Goal: Task Accomplishment & Management: Complete application form

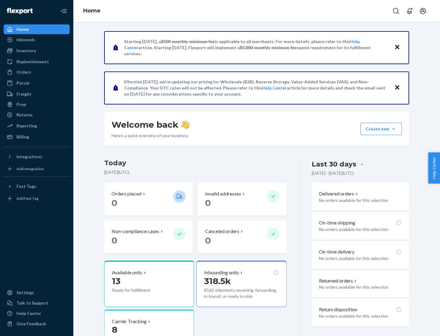
click at [394, 129] on button "Create new Create new inbound Create new order Create new product" at bounding box center [381, 129] width 41 height 12
click at [37, 40] on div "Inbounds" at bounding box center [36, 39] width 65 height 9
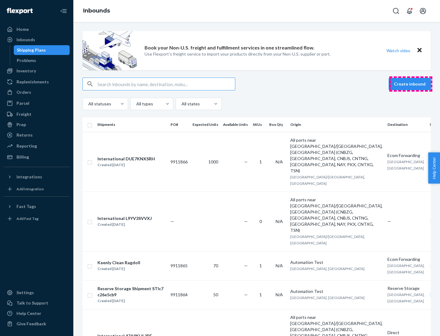
click at [411, 84] on button "Create inbound" at bounding box center [410, 84] width 42 height 12
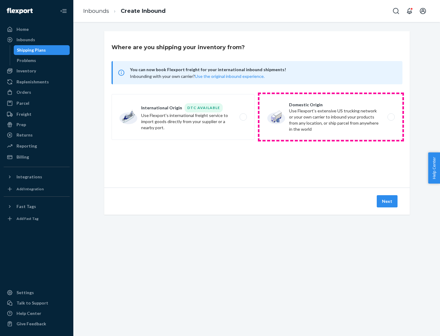
click at [331, 117] on label "Domestic Origin Use Flexport’s extensive US trucking network or your own carrie…" at bounding box center [330, 117] width 143 height 46
click at [391, 117] on input "Domestic Origin Use Flexport’s extensive US trucking network or your own carrie…" at bounding box center [393, 117] width 4 height 4
radio input "true"
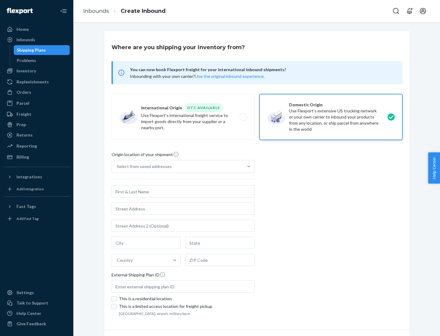
click at [143, 167] on div "Select from saved addresses" at bounding box center [144, 167] width 55 height 6
click at [117, 167] on input "Select from saved addresses" at bounding box center [117, 167] width 1 height 6
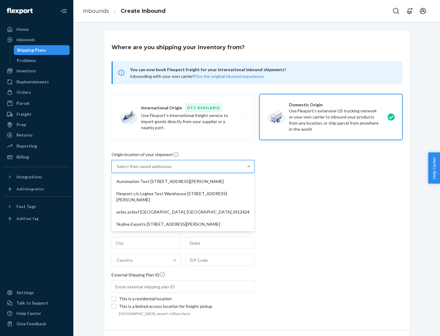
scroll to position [2, 0]
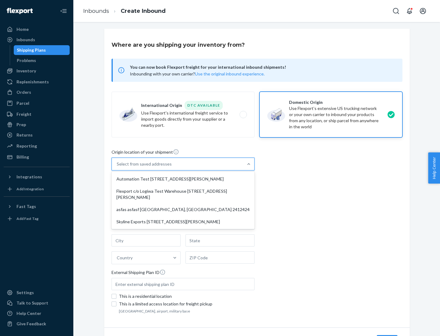
click at [183, 179] on div "Automation Test [STREET_ADDRESS][PERSON_NAME]" at bounding box center [183, 179] width 141 height 12
click at [117, 167] on input "option Automation Test [STREET_ADDRESS][PERSON_NAME] focused, 1 of 4. 4 results…" at bounding box center [117, 164] width 1 height 6
type input "Automation Test"
type input "9th Floor"
type input "[GEOGRAPHIC_DATA]"
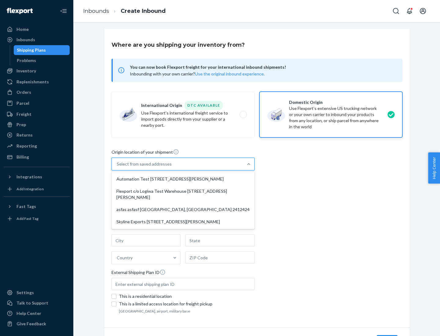
type input "CA"
type input "94104"
type input "[STREET_ADDRESS][PERSON_NAME]"
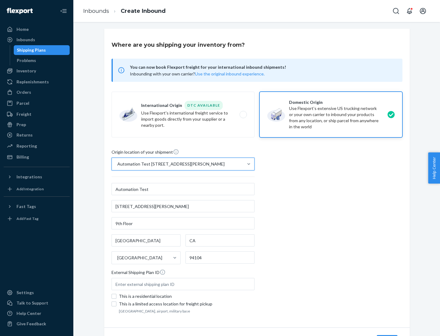
scroll to position [36, 0]
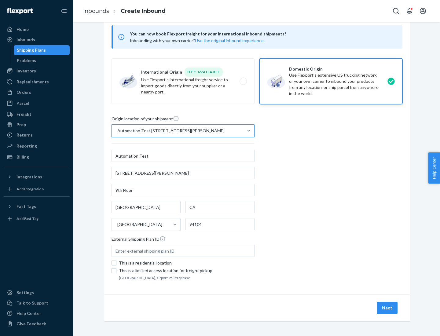
click at [388, 308] on button "Next" at bounding box center [387, 308] width 21 height 12
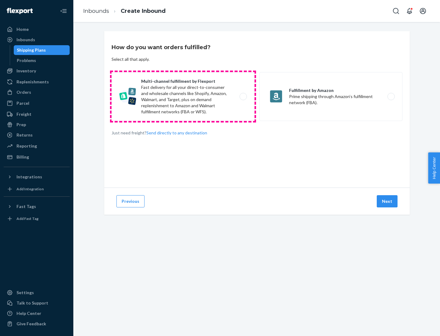
click at [183, 97] on label "Multi-channel fulfillment by Flexport Fast delivery for all your direct-to-cons…" at bounding box center [183, 96] width 143 height 49
click at [243, 97] on input "Multi-channel fulfillment by Flexport Fast delivery for all your direct-to-cons…" at bounding box center [245, 97] width 4 height 4
radio input "true"
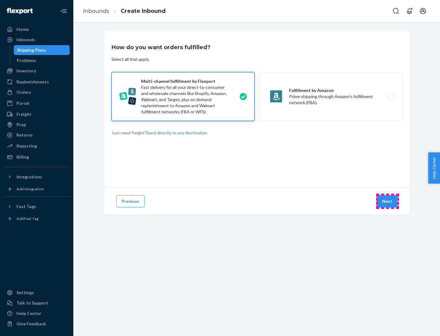
click at [388, 201] on button "Next" at bounding box center [387, 201] width 21 height 12
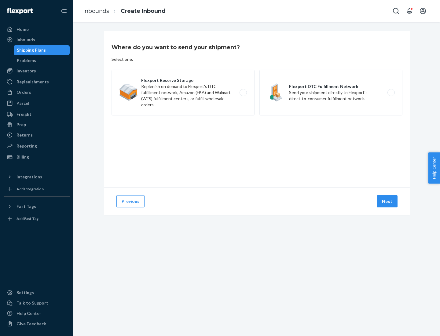
click at [331, 93] on label "Flexport DTC Fulfillment Network Send your shipment directly to Flexport's dire…" at bounding box center [330, 93] width 143 height 46
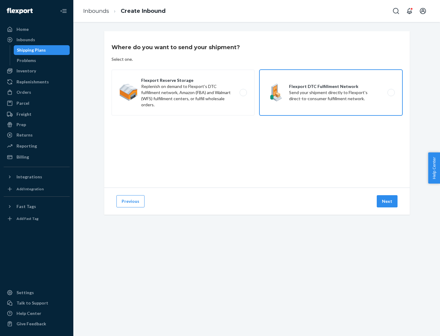
click at [391, 93] on input "Flexport DTC Fulfillment Network Send your shipment directly to Flexport's dire…" at bounding box center [393, 93] width 4 height 4
radio input "true"
click at [388, 201] on button "Next" at bounding box center [387, 201] width 21 height 12
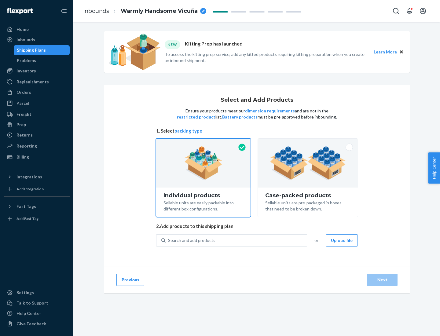
click at [308, 163] on img at bounding box center [308, 163] width 76 height 34
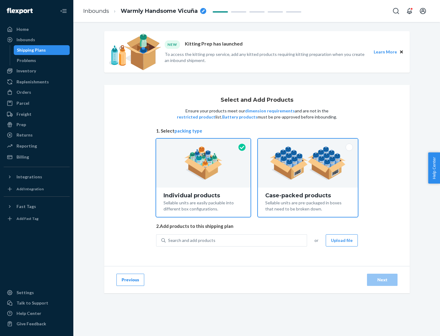
click at [308, 143] on input "Case-packed products Sellable units are pre-packaged in boxes that need to be b…" at bounding box center [308, 141] width 4 height 4
radio input "true"
radio input "false"
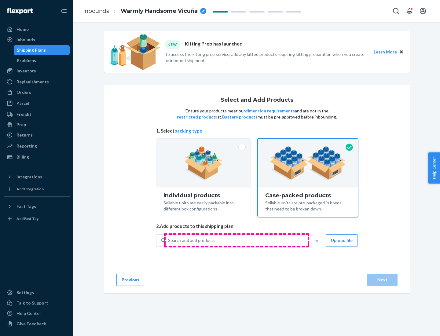
click at [237, 240] on div "Search and add products" at bounding box center [236, 240] width 141 height 11
click at [169, 240] on input "Search and add products" at bounding box center [168, 240] width 1 height 6
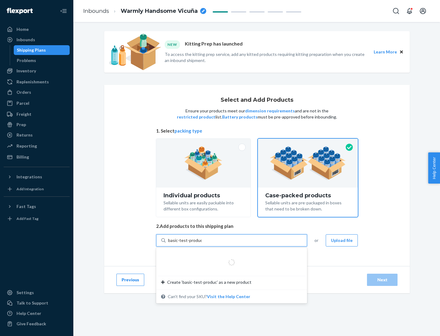
type input "basic-test-product-1"
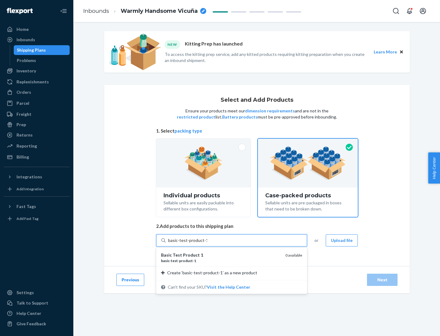
click at [221, 261] on div "basic - test - product - 1" at bounding box center [220, 260] width 119 height 5
click at [207, 244] on input "basic-test-product-1" at bounding box center [187, 240] width 39 height 6
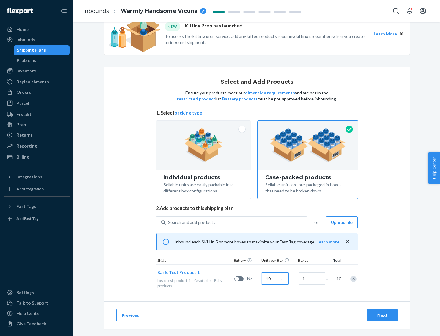
scroll to position [22, 0]
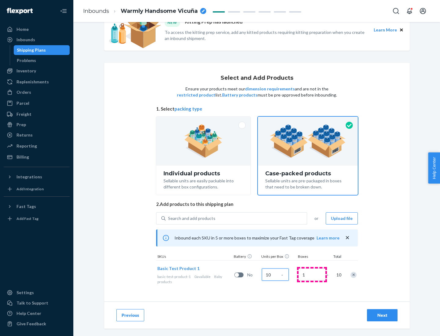
type input "10"
type input "7"
click at [382, 315] on div "Next" at bounding box center [382, 315] width 20 height 6
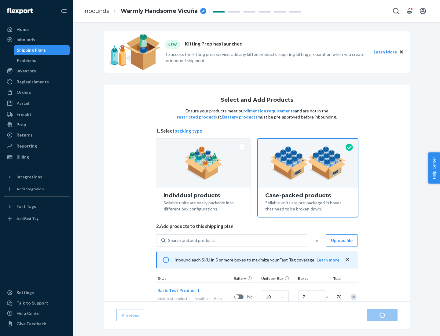
radio input "true"
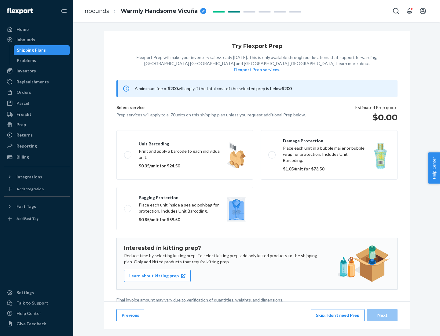
scroll to position [2, 0]
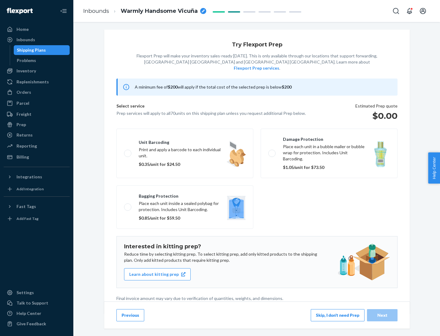
click at [185, 195] on label "Bagging protection Place each unit inside a sealed polybag for protection. Incl…" at bounding box center [184, 207] width 137 height 43
click at [128, 205] on input "Bagging protection Place each unit inside a sealed polybag for protection. Incl…" at bounding box center [126, 207] width 4 height 4
checkbox input "true"
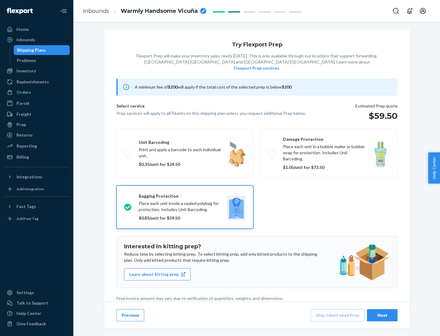
click at [382, 315] on div "Next" at bounding box center [382, 315] width 20 height 6
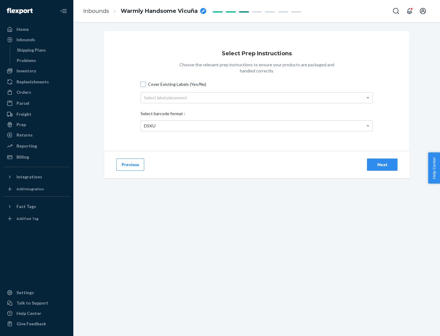
click at [143, 84] on input "Cover Existing Labels (Yes/No)" at bounding box center [143, 84] width 5 height 5
checkbox input "true"
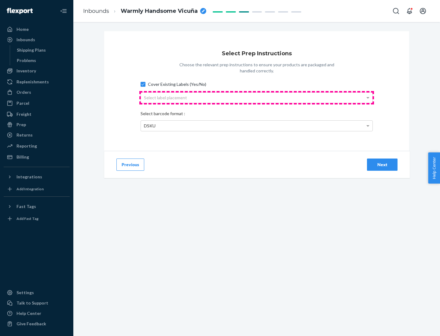
click at [257, 97] on div "Select label placement" at bounding box center [257, 98] width 232 height 10
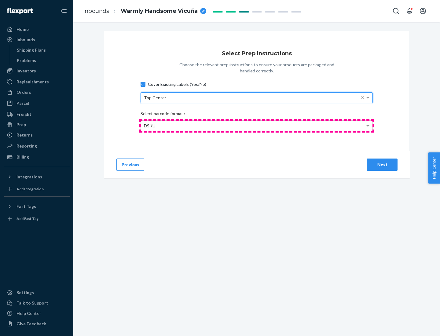
click at [257, 126] on div "DSKU" at bounding box center [257, 126] width 232 height 10
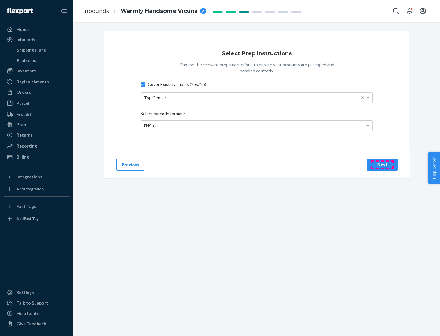
click at [382, 164] on div "Next" at bounding box center [382, 165] width 20 height 6
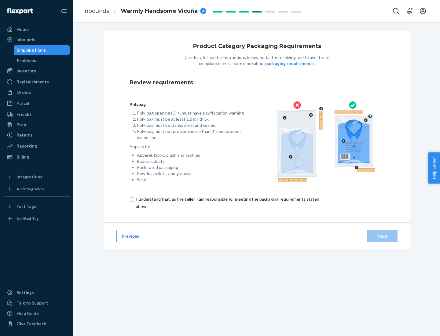
click at [227, 203] on input "checkbox" at bounding box center [231, 203] width 203 height 15
checkbox input "true"
click at [382, 236] on div "Next" at bounding box center [382, 236] width 20 height 6
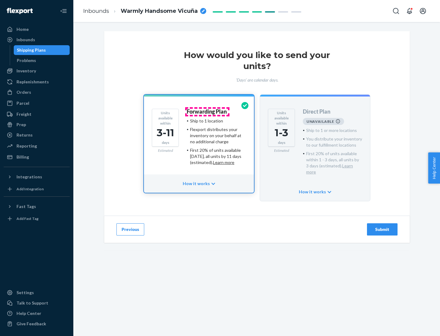
click at [207, 112] on h4 "Forwarding Plan" at bounding box center [207, 112] width 40 height 6
click at [382, 226] on div "Submit" at bounding box center [382, 229] width 20 height 6
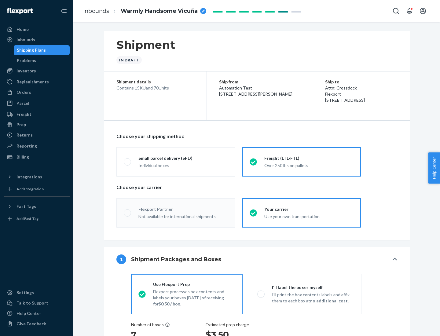
radio input "true"
radio input "false"
radio input "true"
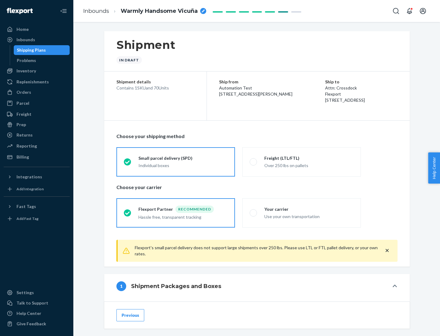
click at [183, 165] on div "Individual boxes" at bounding box center [182, 166] width 89 height 6
click at [128, 164] on input "Small parcel delivery (SPD) Individual boxes" at bounding box center [126, 162] width 4 height 4
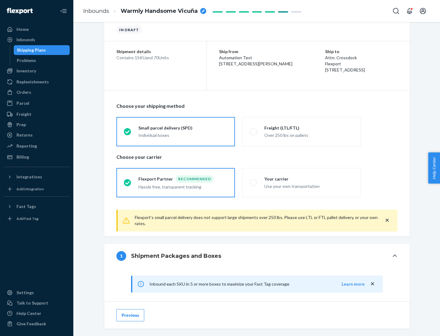
click at [309, 179] on div "Your carrier" at bounding box center [308, 179] width 89 height 6
click at [254, 181] on input "Your carrier Use your own transportation" at bounding box center [252, 183] width 4 height 4
radio input "true"
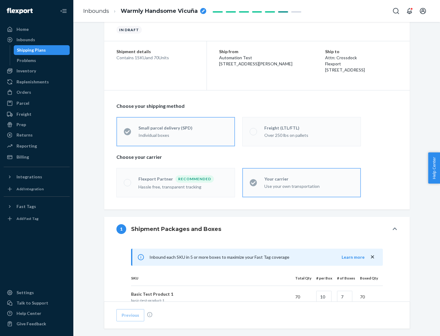
radio input "false"
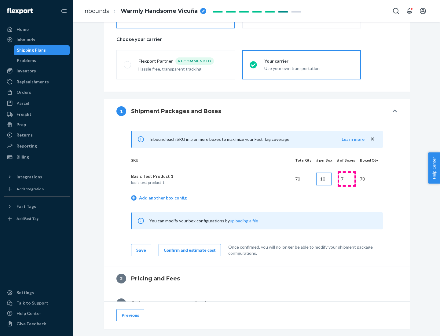
type input "10"
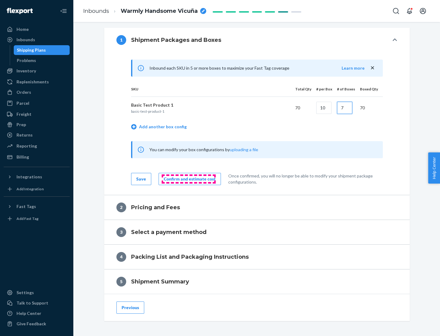
type input "7"
click at [189, 179] on div "Confirm and estimate cost" at bounding box center [190, 179] width 52 height 6
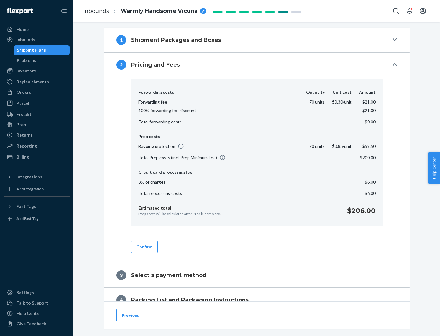
scroll to position [248, 0]
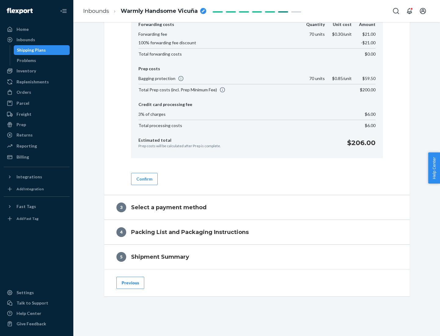
click at [144, 179] on button "Confirm" at bounding box center [144, 179] width 27 height 12
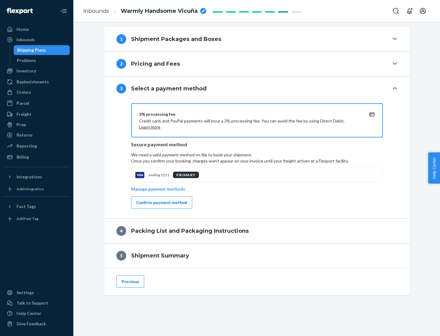
scroll to position [220, 0]
click at [161, 203] on div "Confirm payment method" at bounding box center [161, 203] width 51 height 6
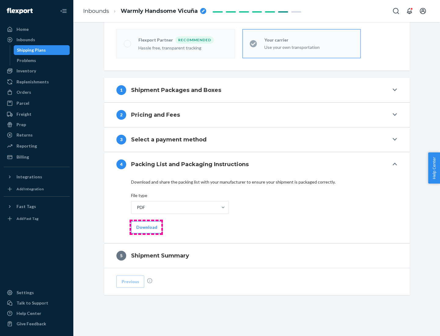
click at [146, 227] on button "Download" at bounding box center [146, 227] width 31 height 12
